Goal: Task Accomplishment & Management: Use online tool/utility

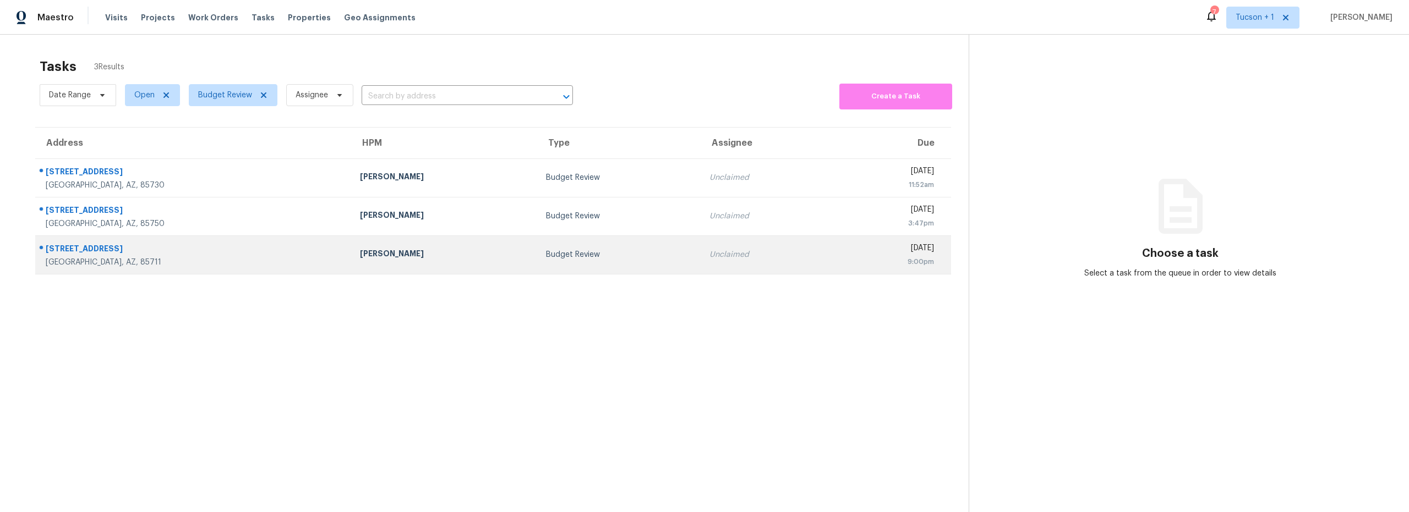
click at [547, 260] on td "Budget Review" at bounding box center [618, 255] width 163 height 39
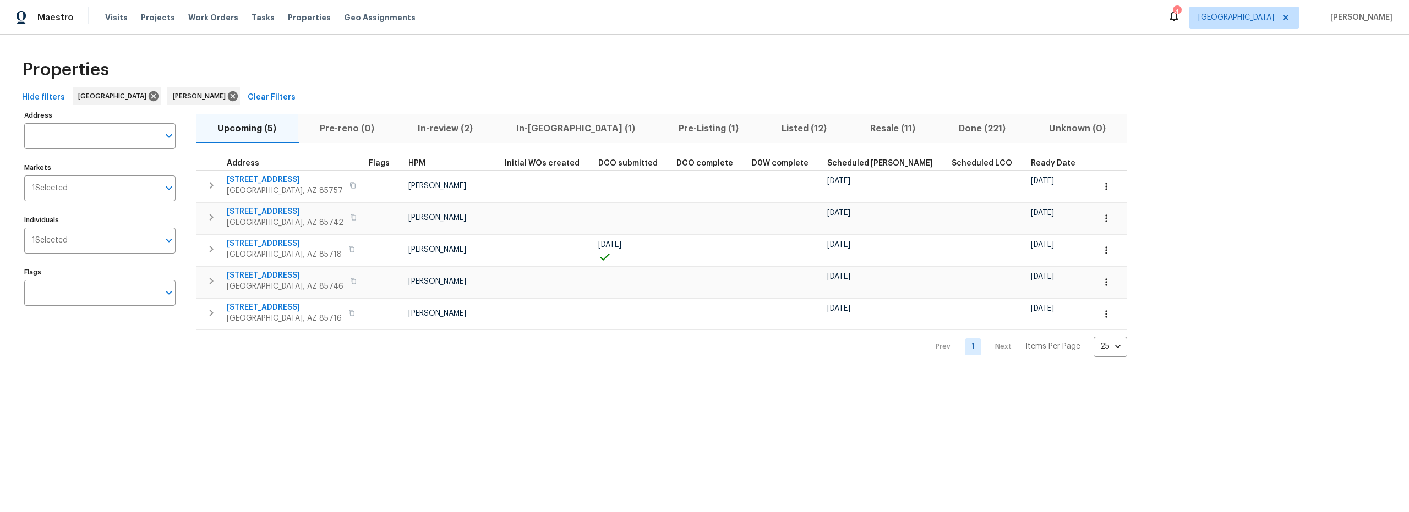
click at [767, 128] on span "Listed (12)" at bounding box center [804, 128] width 75 height 15
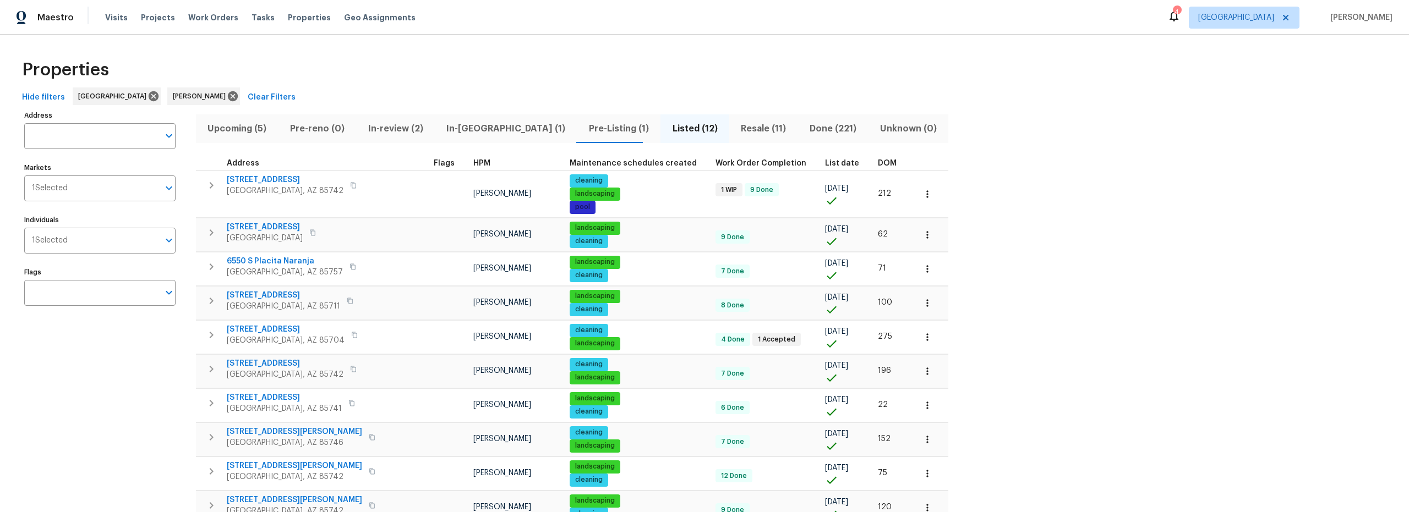
click at [736, 130] on span "Resale (11)" at bounding box center [764, 128] width 56 height 15
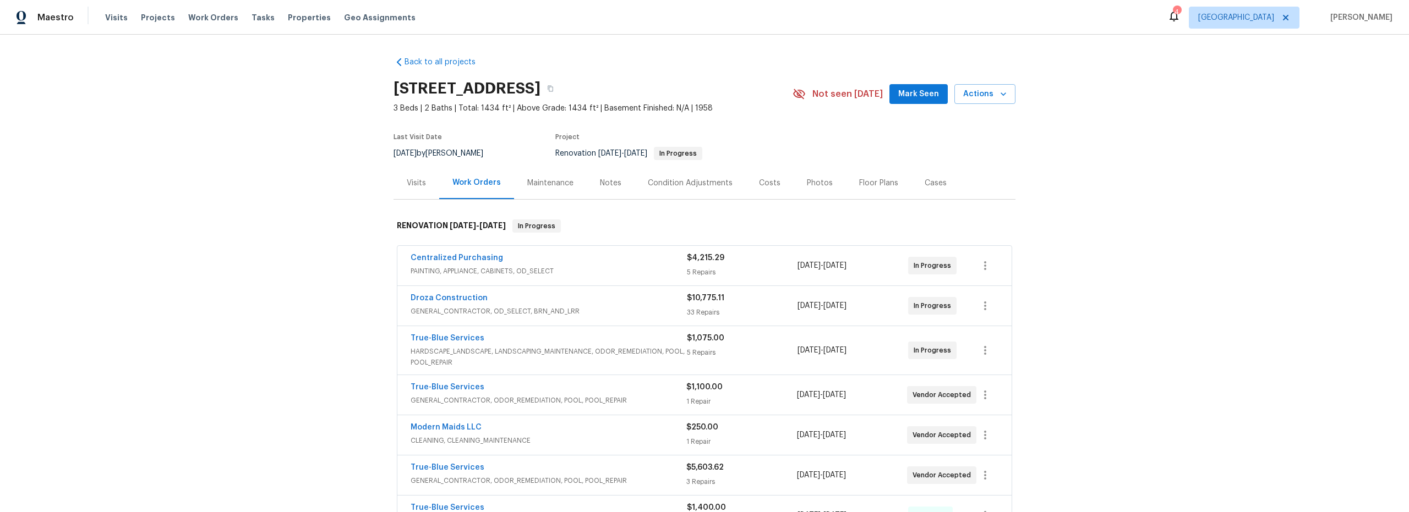
click at [625, 274] on span "PAINTING, APPLIANCE, CABINETS, OD_SELECT" at bounding box center [549, 271] width 276 height 11
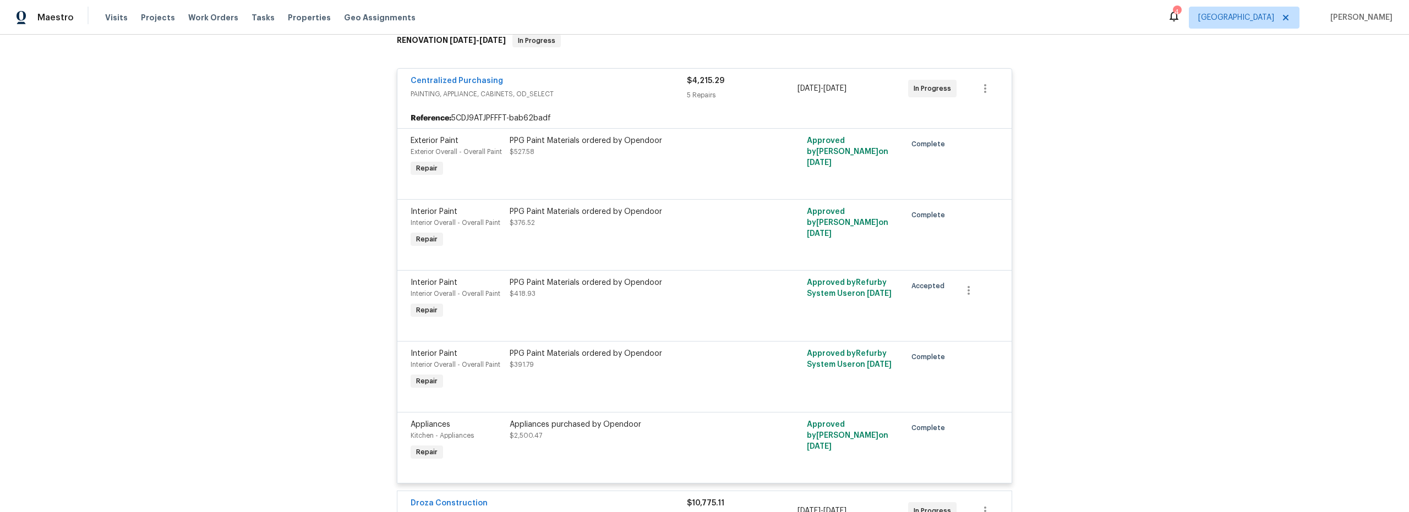
scroll to position [277, 0]
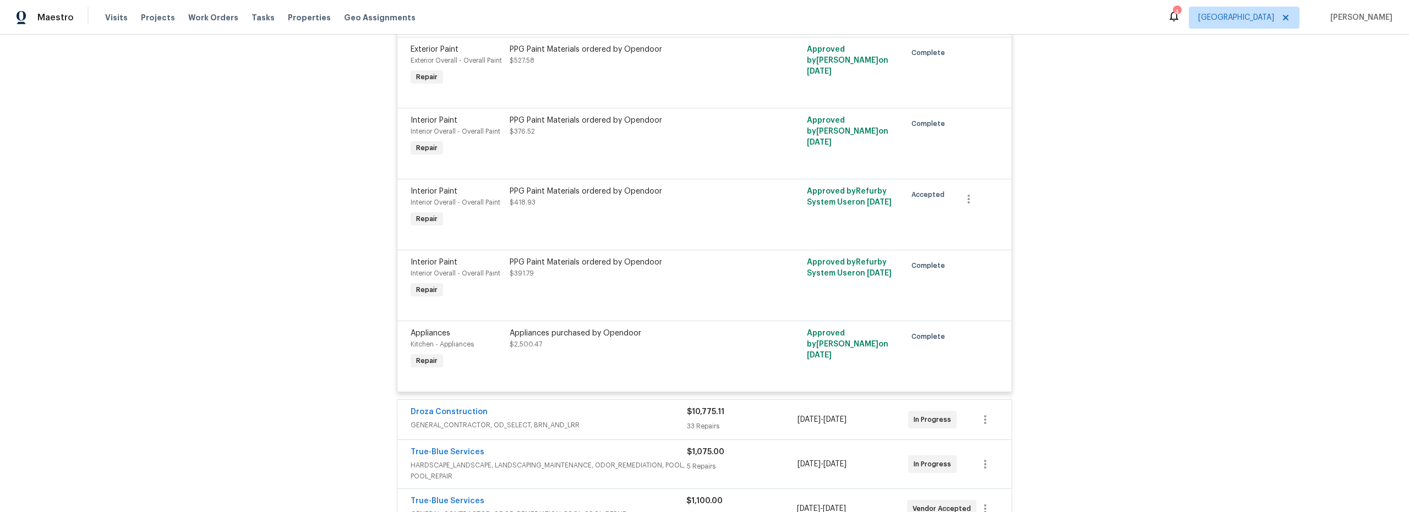
click at [667, 236] on div at bounding box center [705, 236] width 588 height 13
click at [661, 217] on div "PPG Paint Materials ordered by Opendoor $418.93" at bounding box center [630, 208] width 248 height 51
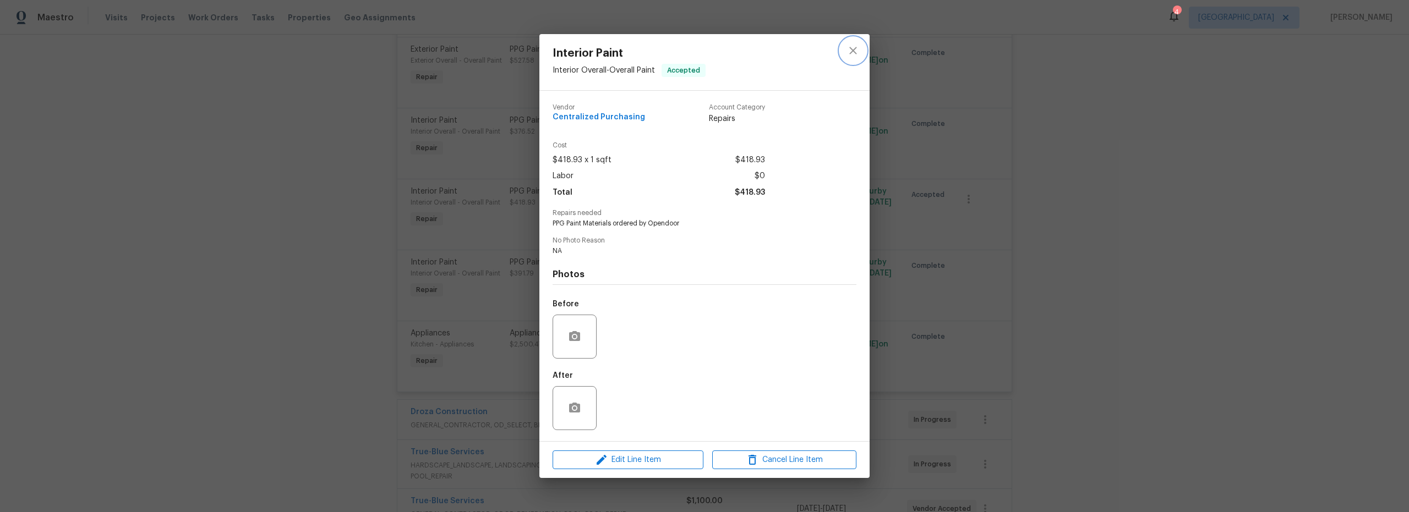
click at [850, 54] on icon "close" at bounding box center [853, 50] width 13 height 13
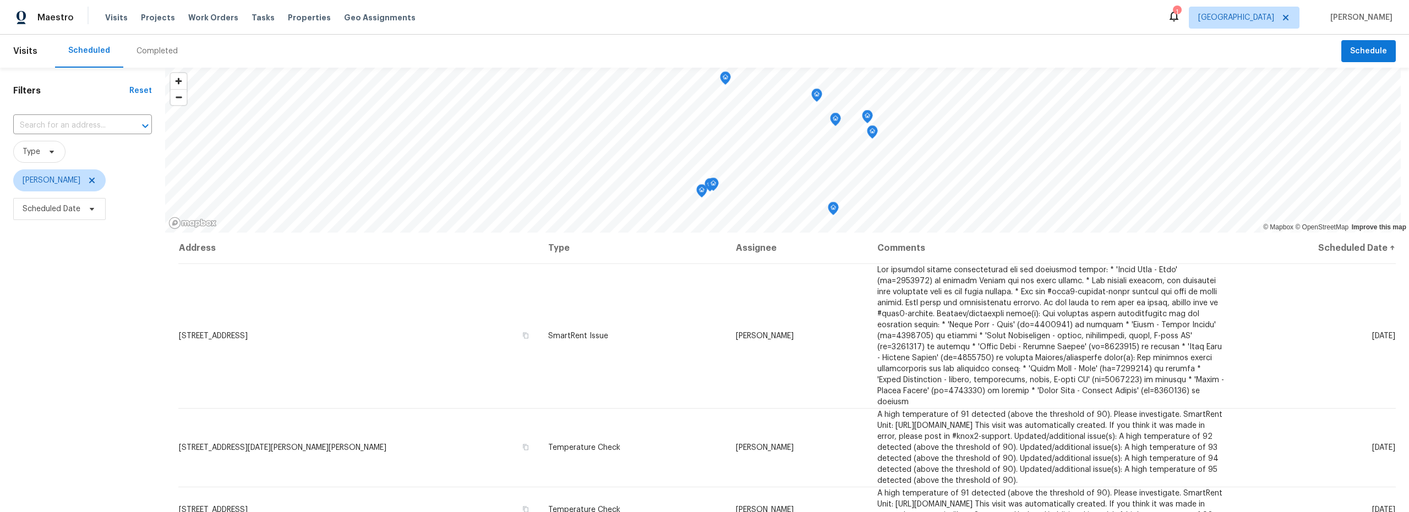
scroll to position [41, 0]
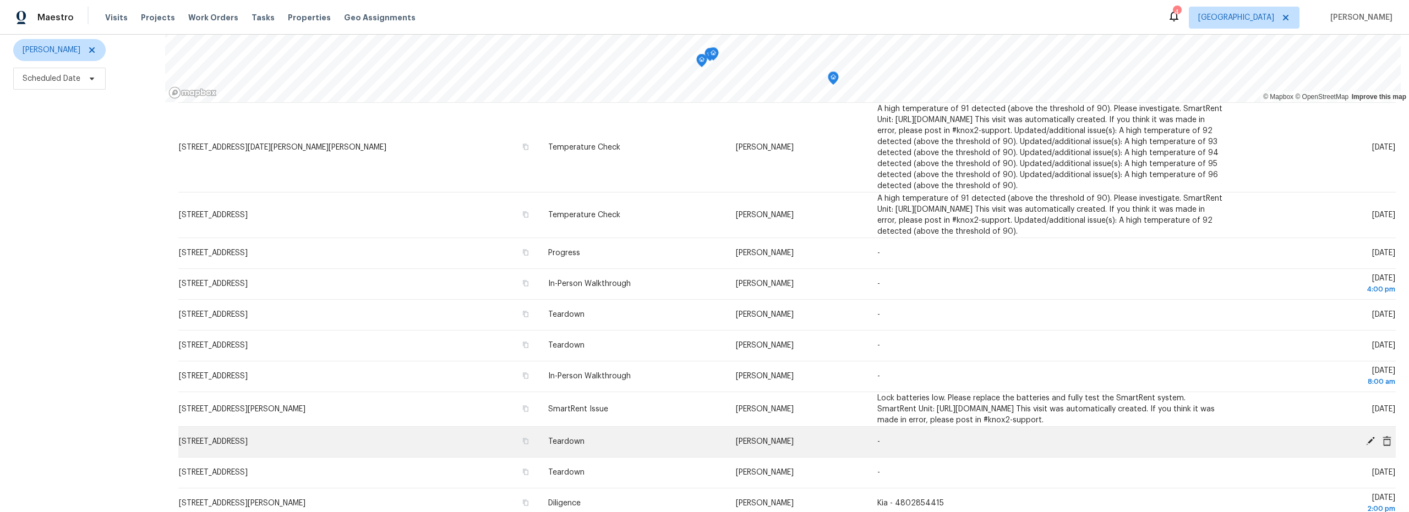
scroll to position [125, 0]
